Goal: Check status: Check status

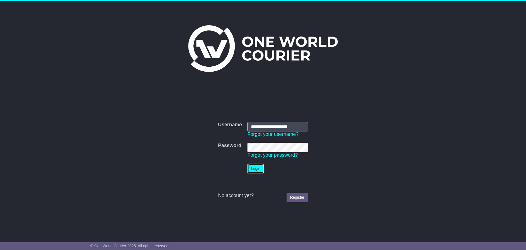
click at [254, 168] on button "Login" at bounding box center [256, 169] width 16 height 10
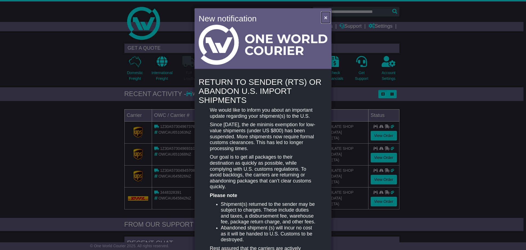
click at [326, 17] on span "×" at bounding box center [325, 17] width 3 height 6
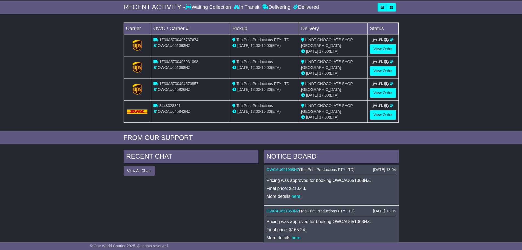
scroll to position [55, 0]
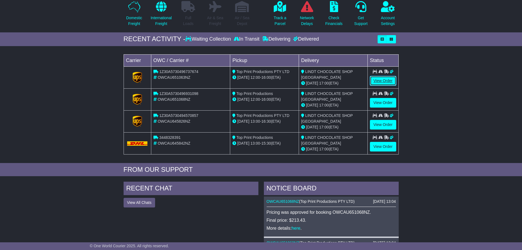
click at [382, 79] on link "View Order" at bounding box center [383, 81] width 26 height 10
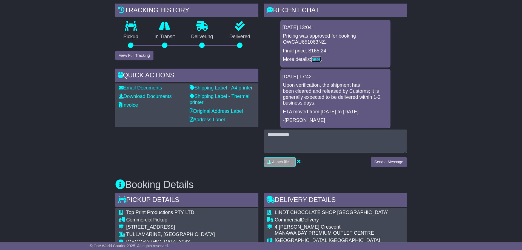
click at [317, 59] on link "here" at bounding box center [316, 58] width 10 height 5
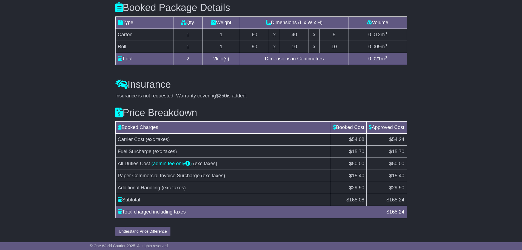
scroll to position [445, 0]
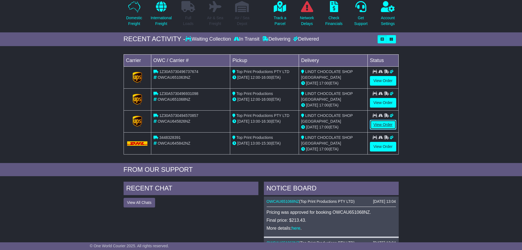
click at [384, 126] on link "View Order" at bounding box center [383, 125] width 26 height 10
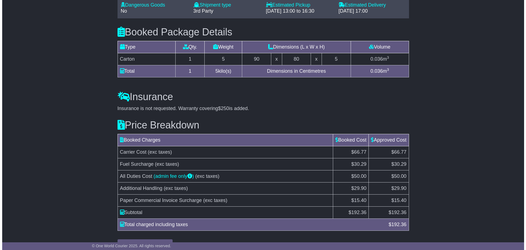
scroll to position [482, 0]
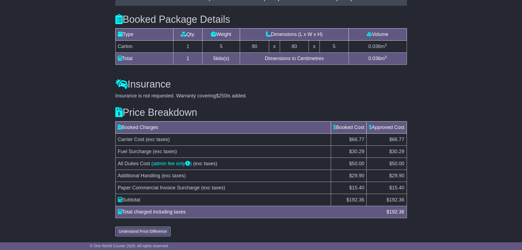
click at [124, 230] on button "Understand Price Difference" at bounding box center [142, 231] width 55 height 10
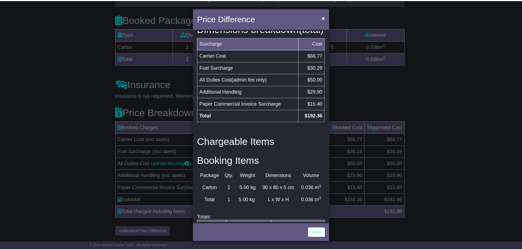
scroll to position [225, 0]
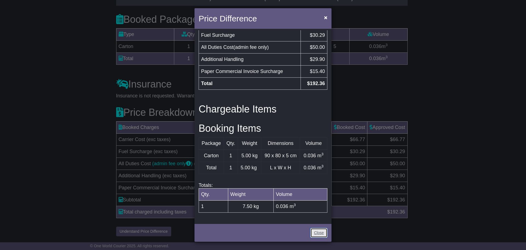
click at [320, 234] on link "Close" at bounding box center [319, 233] width 17 height 10
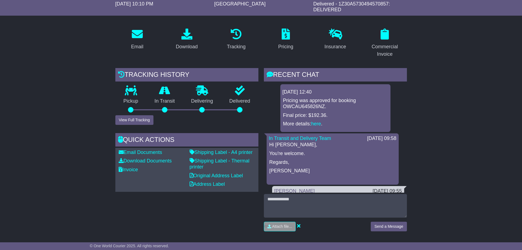
scroll to position [44, 0]
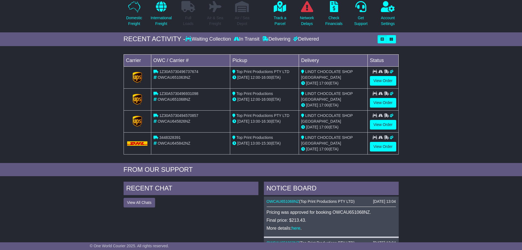
click at [367, 80] on td "LINDT CHOCOLATE SHOP MANAWA BAY 01 Oct 17:00 (ETA)" at bounding box center [333, 77] width 69 height 22
click at [390, 81] on link "View Order" at bounding box center [383, 81] width 26 height 10
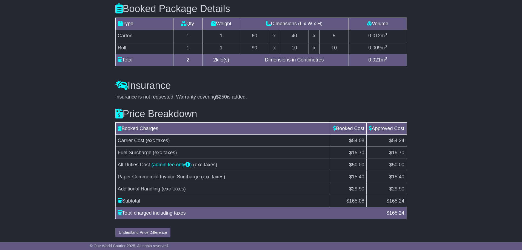
scroll to position [500, 0]
